Goal: Task Accomplishment & Management: Use online tool/utility

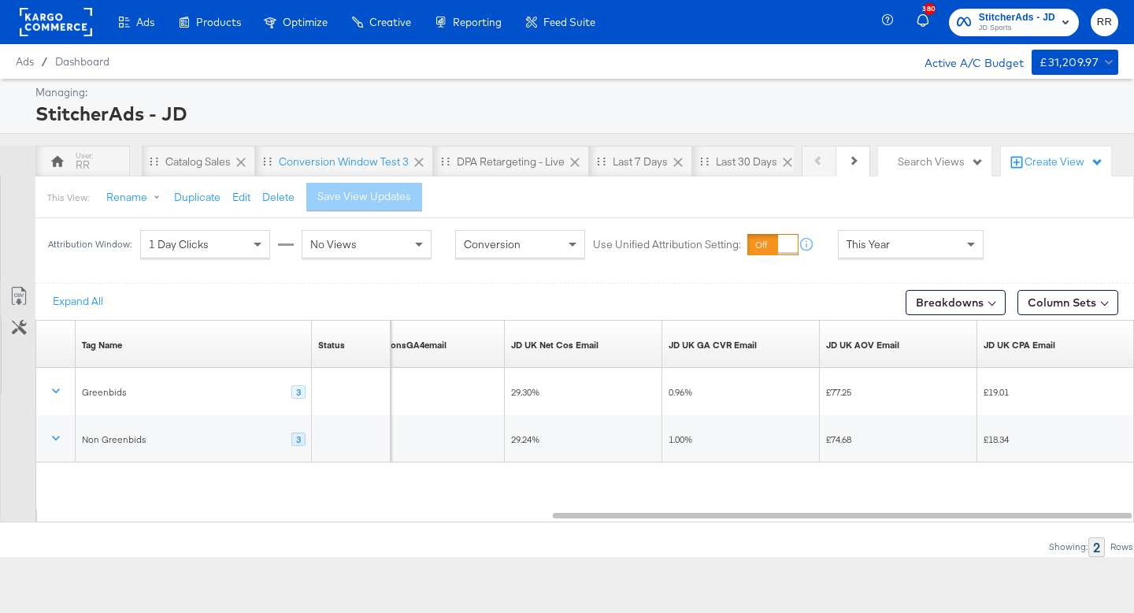
click at [69, 13] on rect at bounding box center [56, 22] width 72 height 28
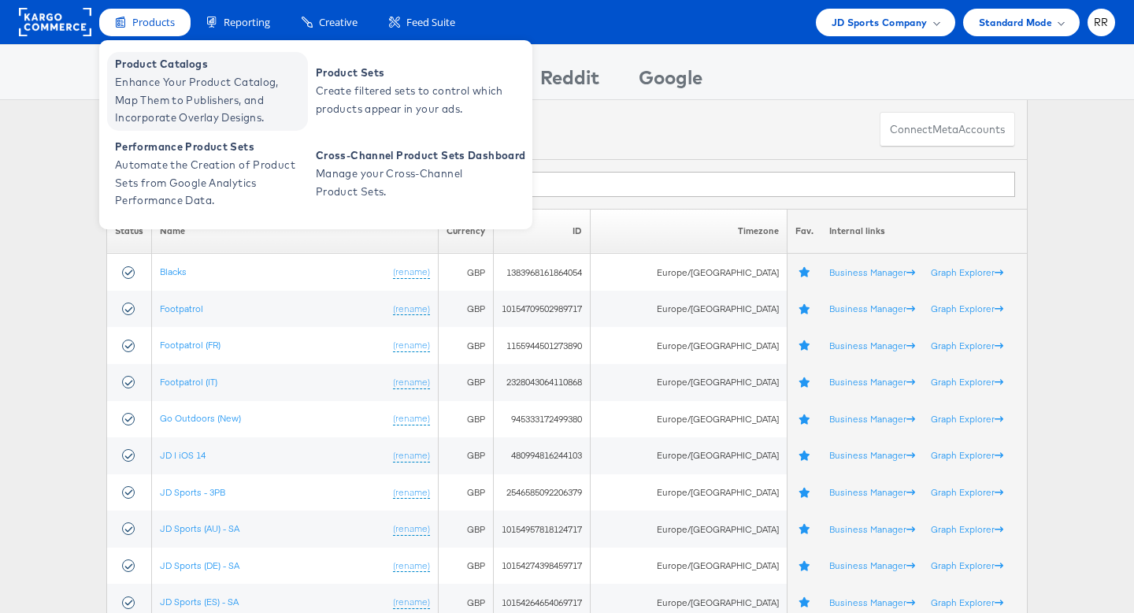
click at [185, 78] on span "Enhance Your Product Catalog, Map Them to Publishers, and Incorporate Overlay D…" at bounding box center [209, 100] width 189 height 54
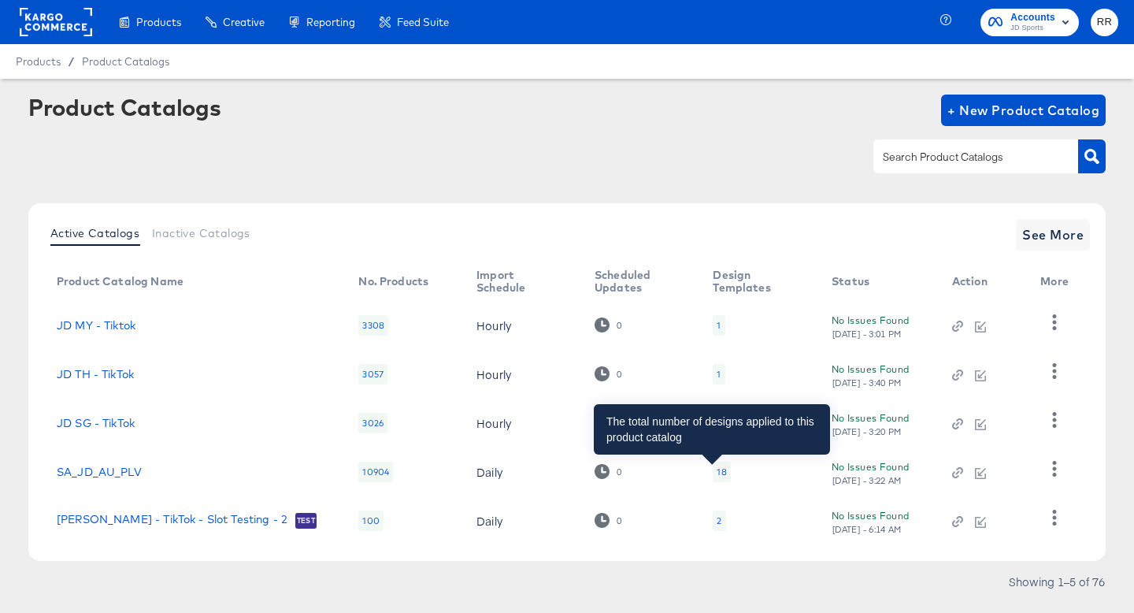
click at [717, 472] on div "18" at bounding box center [721, 471] width 9 height 13
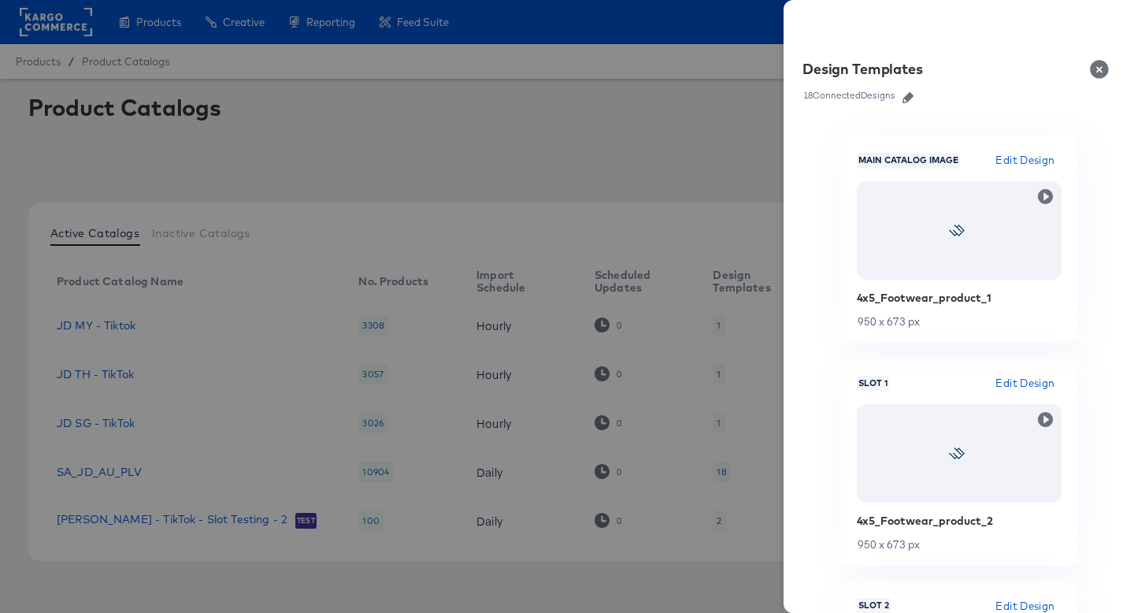
click at [910, 98] on icon "button" at bounding box center [907, 97] width 11 height 11
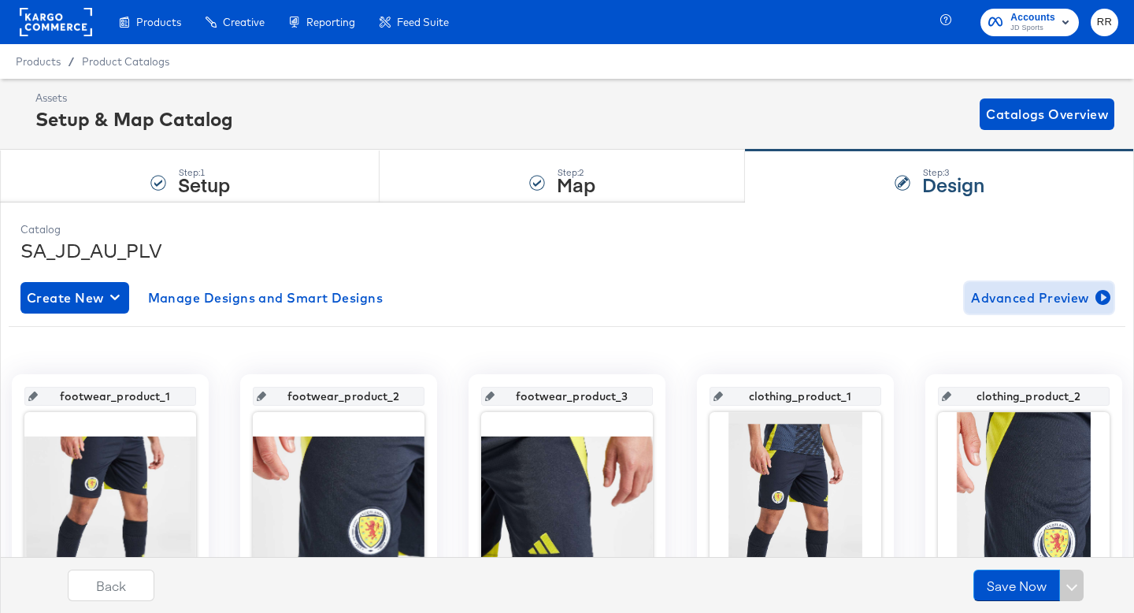
click at [1048, 298] on span "Advanced Preview" at bounding box center [1039, 298] width 136 height 22
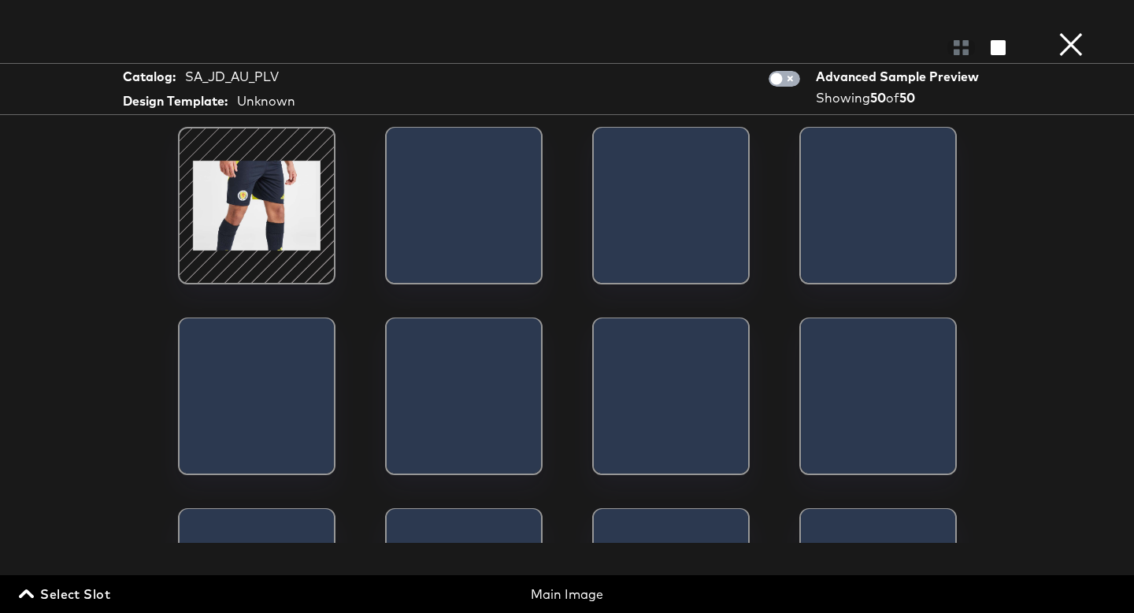
click at [778, 80] on input "checkbox" at bounding box center [776, 83] width 47 height 16
checkbox input "true"
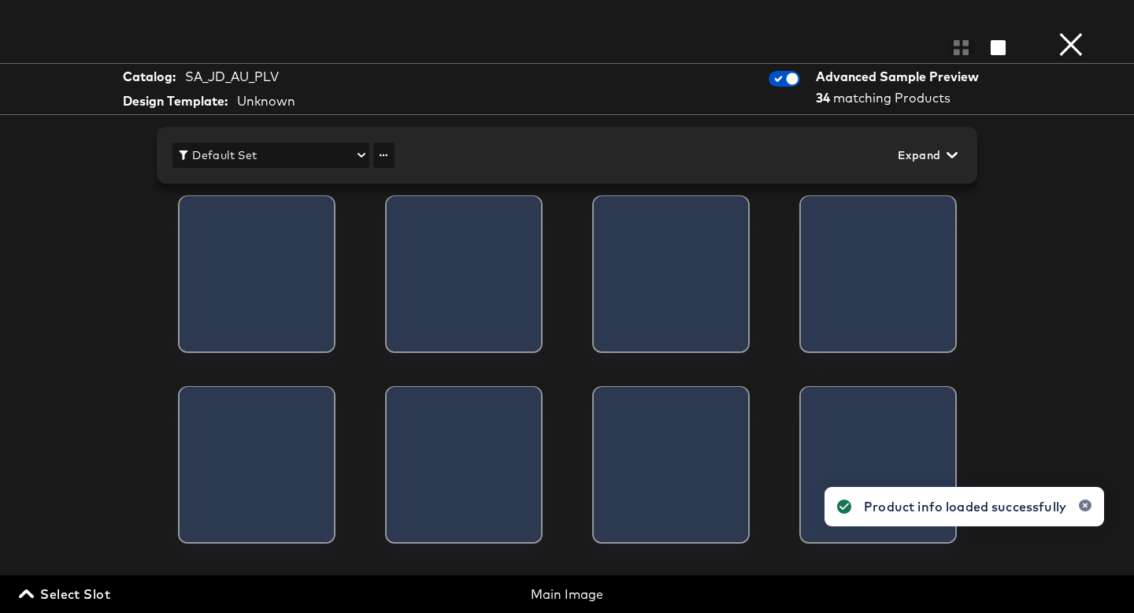
click at [299, 109] on div "Design Template: Unknown" at bounding box center [212, 101] width 179 height 21
click at [281, 105] on div "Unknown" at bounding box center [266, 101] width 58 height 18
click at [293, 151] on span "Default Set" at bounding box center [271, 156] width 184 height 20
click at [388, 150] on div at bounding box center [567, 306] width 1134 height 613
click at [384, 161] on div "Default Set" at bounding box center [567, 306] width 1134 height 613
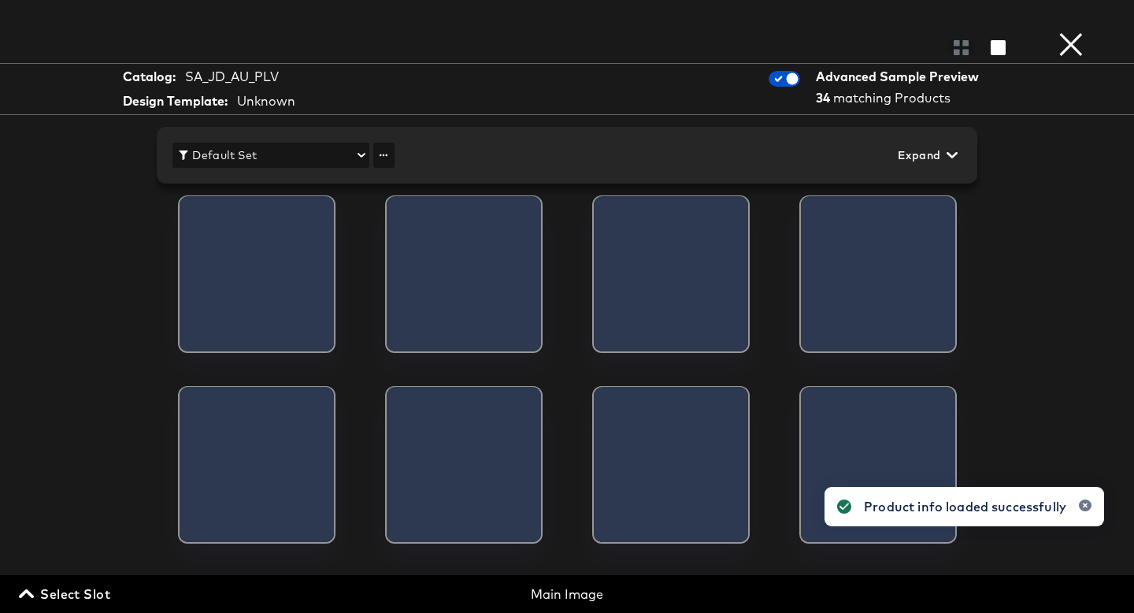
click at [384, 161] on div "Default Set" at bounding box center [567, 306] width 1134 height 613
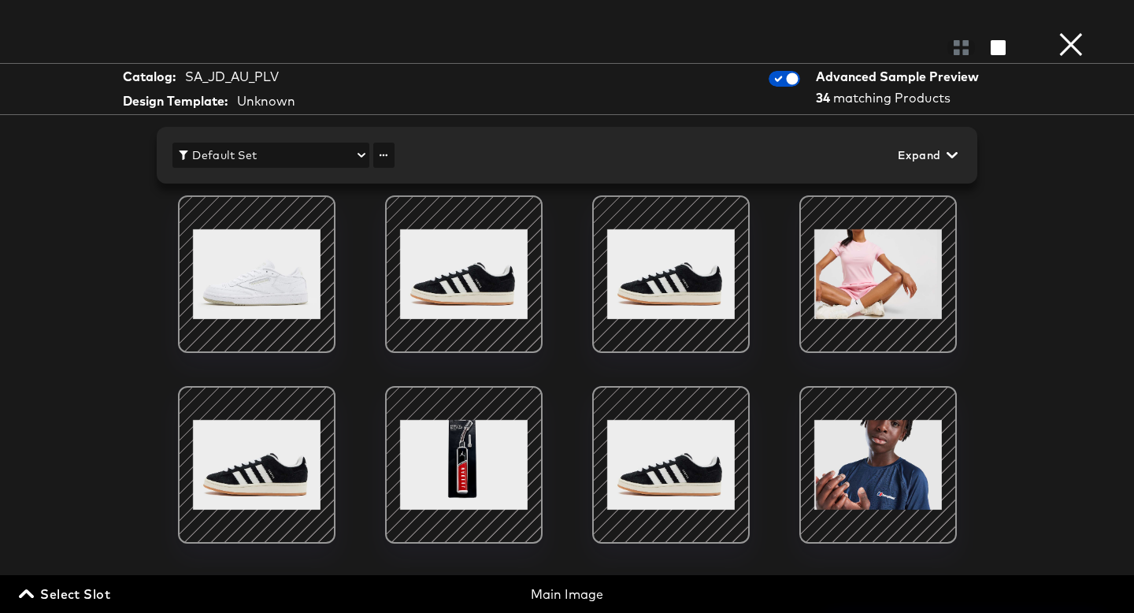
click at [332, 153] on span "Default Set" at bounding box center [271, 156] width 184 height 20
click at [381, 157] on div at bounding box center [567, 306] width 1134 height 613
click at [388, 155] on body "Products Creative Reporting Feed Suite Accounts JD Sports RR Products / Product…" at bounding box center [567, 306] width 1134 height 613
click at [906, 150] on span "Expand" at bounding box center [926, 156] width 57 height 20
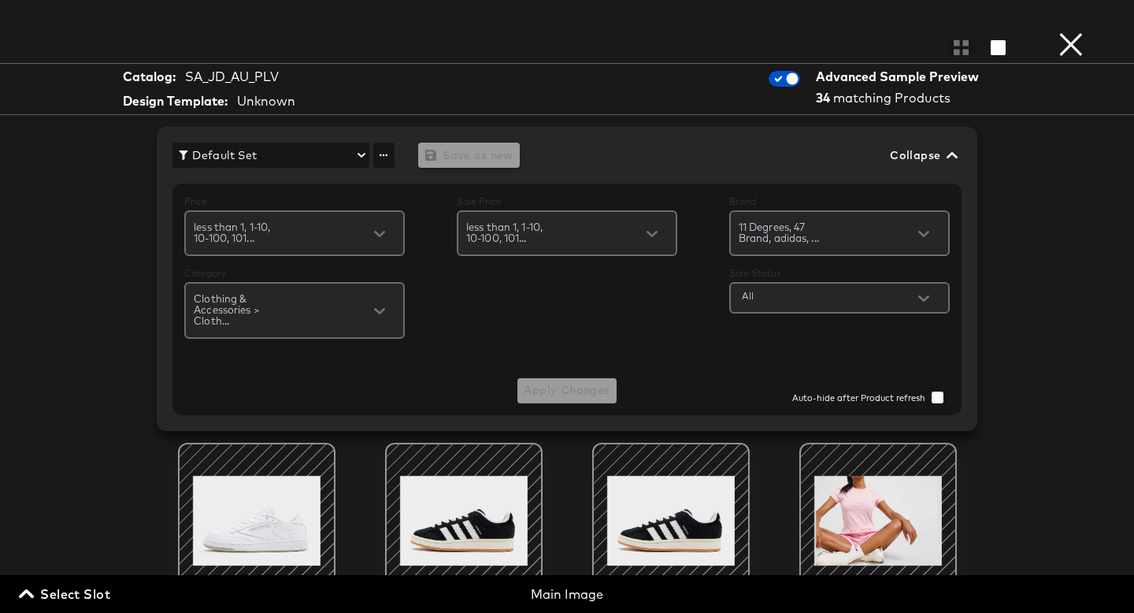
click at [1064, 31] on button "×" at bounding box center [1070, 15] width 31 height 31
